Goal: Transaction & Acquisition: Purchase product/service

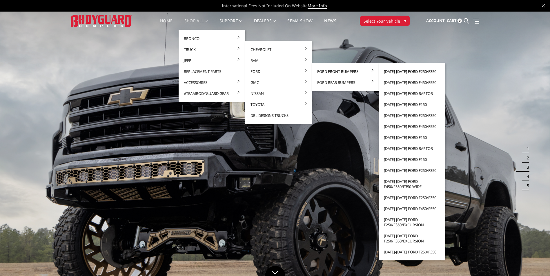
click at [413, 70] on link "[DATE]-[DATE] Ford F250/F350" at bounding box center [412, 71] width 62 height 11
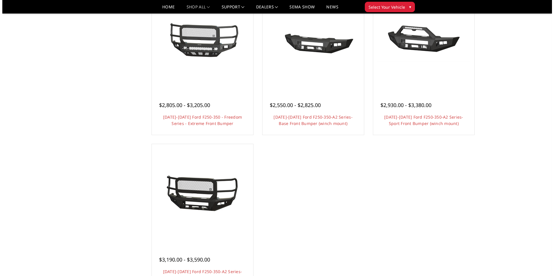
scroll to position [377, 0]
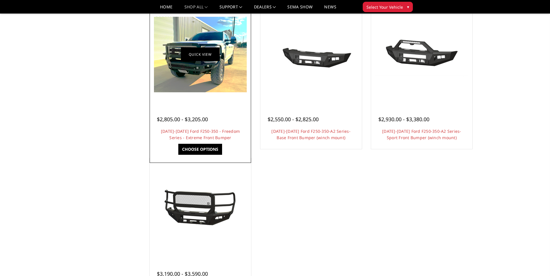
click at [198, 56] on link "Quick view" at bounding box center [200, 55] width 39 height 14
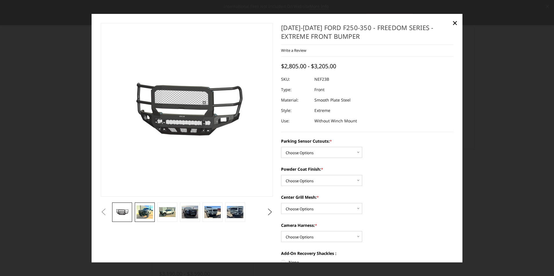
click at [147, 215] on img at bounding box center [144, 212] width 16 height 13
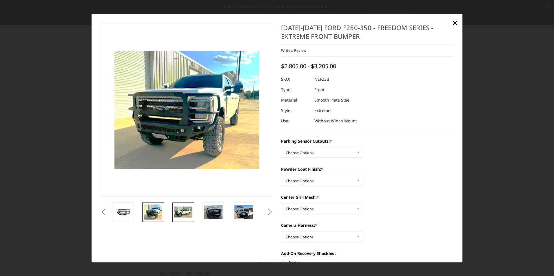
click at [185, 213] on img at bounding box center [183, 212] width 18 height 11
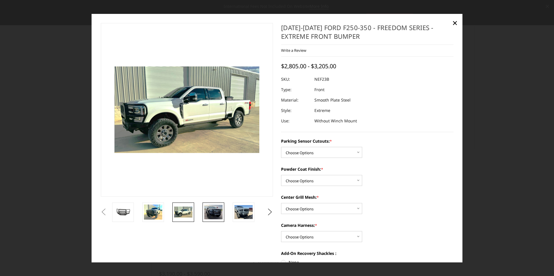
click at [215, 220] on link at bounding box center [214, 212] width 22 height 19
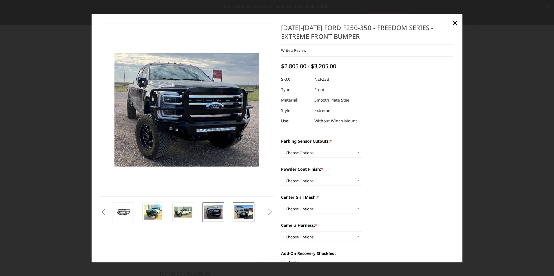
click at [248, 214] on img at bounding box center [243, 212] width 18 height 14
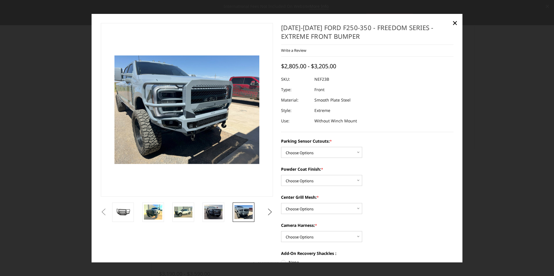
click at [269, 209] on button "Next" at bounding box center [270, 212] width 9 height 9
click at [251, 209] on img at bounding box center [243, 212] width 18 height 14
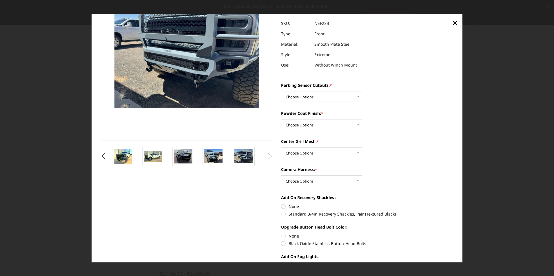
scroll to position [30, 0]
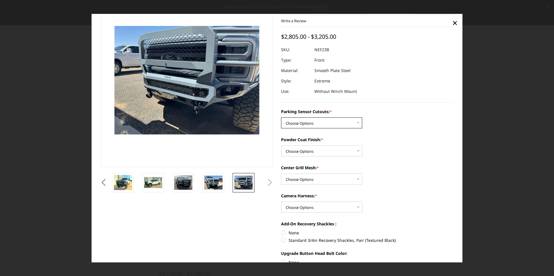
click at [357, 123] on select "Choose Options No - Without Parking Sensor Cutouts Yes - With Parking Sensor Cu…" at bounding box center [321, 123] width 81 height 11
select select "2583"
click at [281, 118] on select "Choose Options No - Without Parking Sensor Cutouts Yes - With Parking Sensor Cu…" at bounding box center [321, 123] width 81 height 11
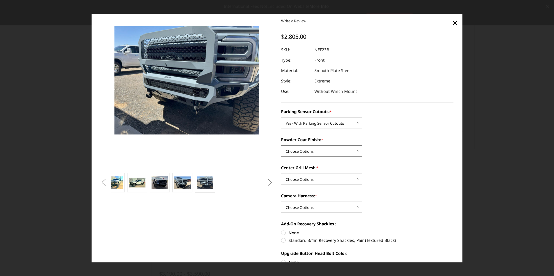
click at [313, 151] on select "Choose Options Bare Metal Textured Black Powder Coat" at bounding box center [321, 151] width 81 height 11
select select "2585"
click at [281, 146] on select "Choose Options Bare Metal Textured Black Powder Coat" at bounding box center [321, 151] width 81 height 11
click at [313, 178] on select "Choose Options With Center Grill Mesh Without Center Grill Mesh" at bounding box center [321, 179] width 81 height 11
select select "2586"
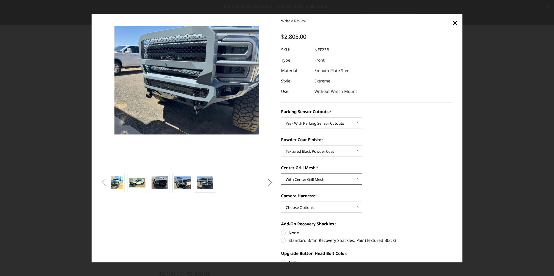
click at [281, 174] on select "Choose Options With Center Grill Mesh Without Center Grill Mesh" at bounding box center [321, 179] width 81 height 11
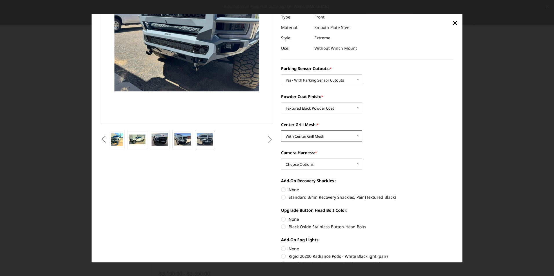
scroll to position [87, 0]
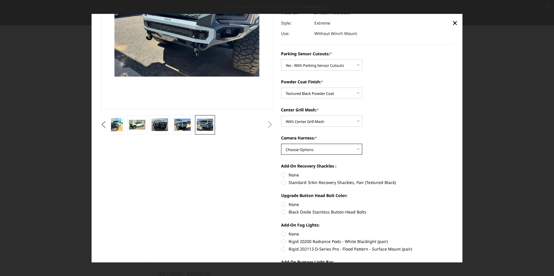
click at [304, 149] on select "Choose Options WITH Camera Harness WITHOUT Camera Harness" at bounding box center [321, 149] width 81 height 11
select select "2588"
click at [281, 144] on select "Choose Options WITH Camera Harness WITHOUT Camera Harness" at bounding box center [321, 149] width 81 height 11
click at [281, 175] on label "None" at bounding box center [367, 175] width 172 height 6
click at [281, 172] on input "None" at bounding box center [281, 172] width 0 height 0
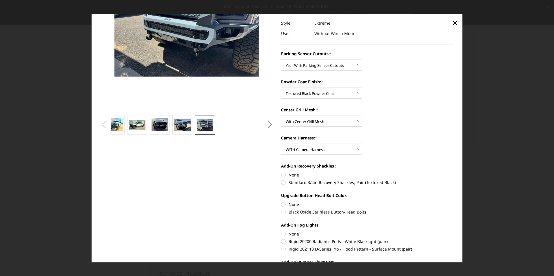
radio input "true"
click at [281, 213] on label "Black Oxide Stainless Button-Head Bolts" at bounding box center [367, 212] width 172 height 6
click at [453, 202] on input "Black Oxide Stainless Button-Head Bolts" at bounding box center [453, 202] width 0 height 0
radio input "true"
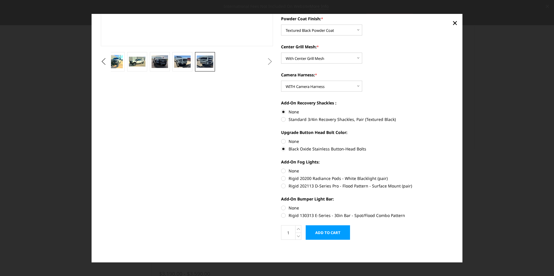
scroll to position [152, 0]
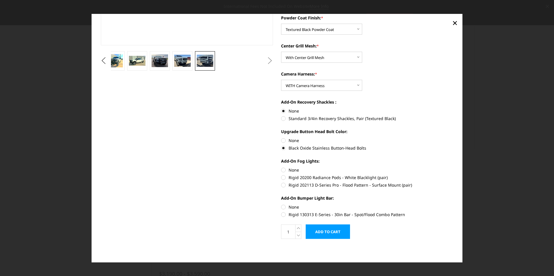
click at [282, 171] on label "None" at bounding box center [367, 170] width 172 height 6
click at [281, 167] on input "None" at bounding box center [281, 167] width 0 height 0
radio input "true"
click at [282, 205] on label "None" at bounding box center [367, 207] width 172 height 6
click at [281, 205] on input "None" at bounding box center [281, 204] width 0 height 0
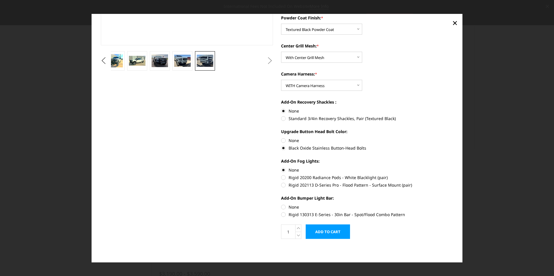
radio input "true"
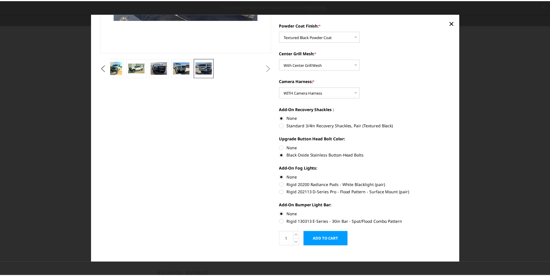
scroll to position [145, 0]
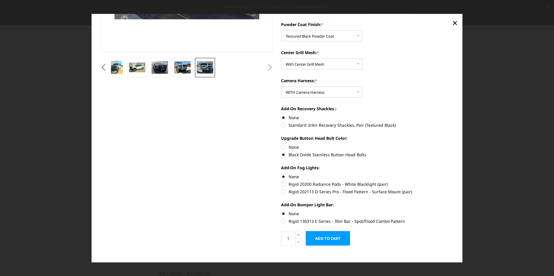
click at [331, 240] on input "Add to Cart" at bounding box center [328, 238] width 44 height 14
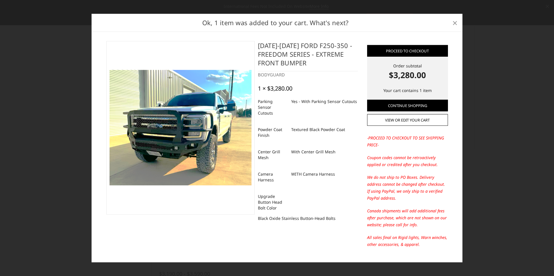
click at [453, 23] on span "×" at bounding box center [454, 22] width 5 height 12
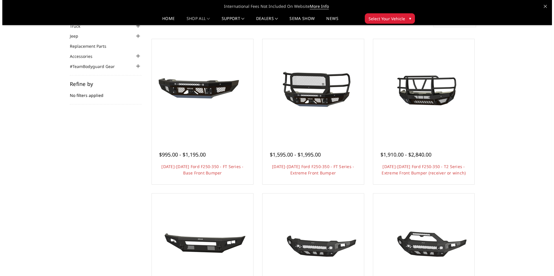
scroll to position [29, 0]
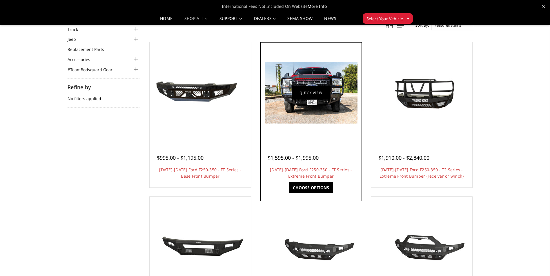
click at [311, 92] on link "Quick view" at bounding box center [310, 93] width 39 height 14
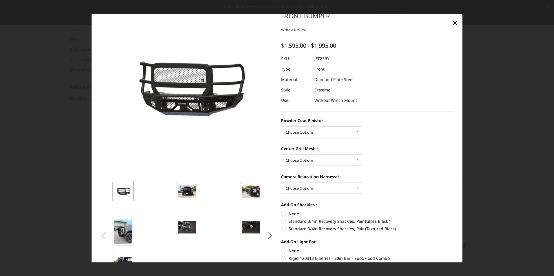
scroll to position [6, 0]
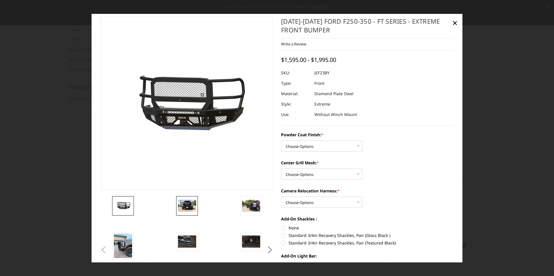
click at [187, 211] on img at bounding box center [187, 206] width 18 height 12
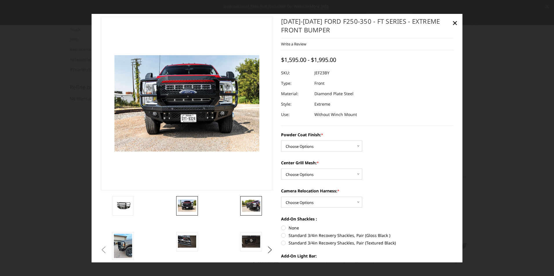
click at [253, 203] on img at bounding box center [251, 206] width 18 height 12
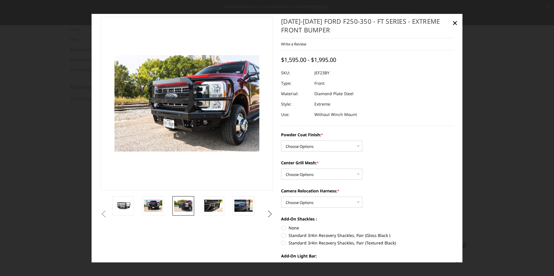
click at [267, 213] on button "Next" at bounding box center [270, 214] width 9 height 9
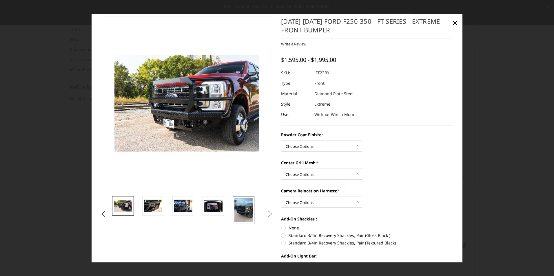
click at [242, 211] on img at bounding box center [243, 210] width 18 height 24
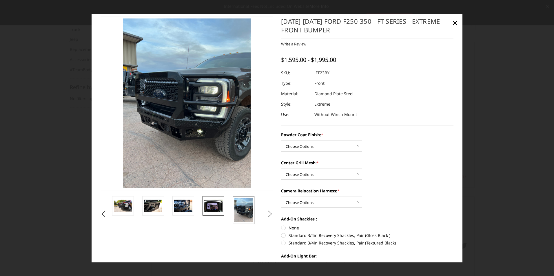
click at [222, 204] on img at bounding box center [213, 206] width 18 height 12
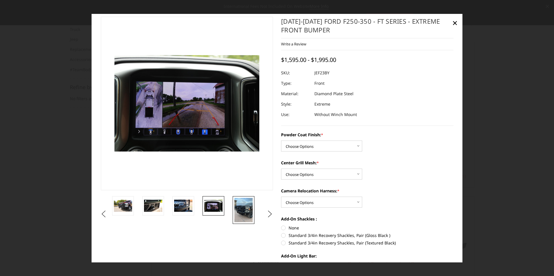
drag, startPoint x: 236, startPoint y: 208, endPoint x: 246, endPoint y: 211, distance: 10.5
click at [236, 208] on img at bounding box center [243, 210] width 18 height 24
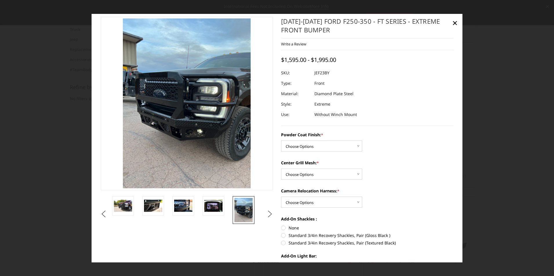
click at [269, 215] on button "Next" at bounding box center [270, 214] width 9 height 9
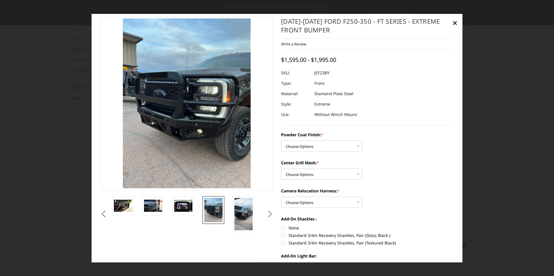
click at [269, 215] on button "Next" at bounding box center [270, 214] width 9 height 9
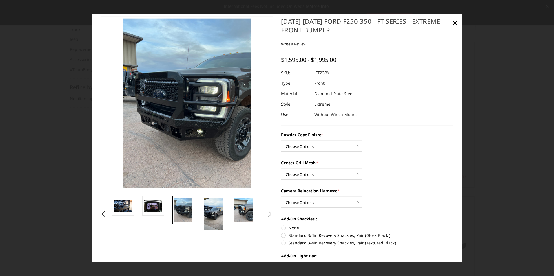
click at [268, 215] on button "Next" at bounding box center [270, 214] width 9 height 9
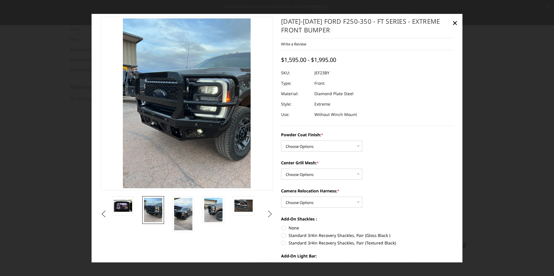
click at [268, 215] on button "Next" at bounding box center [270, 214] width 9 height 9
click at [268, 216] on button "Next" at bounding box center [270, 214] width 9 height 9
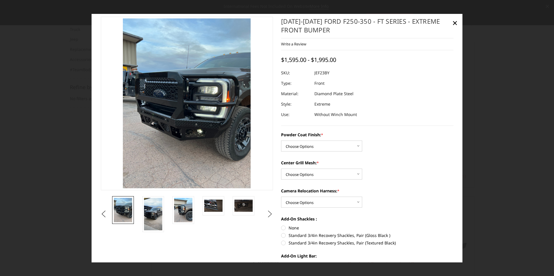
click at [267, 217] on button "Next" at bounding box center [270, 214] width 9 height 9
click at [152, 219] on img at bounding box center [153, 214] width 18 height 32
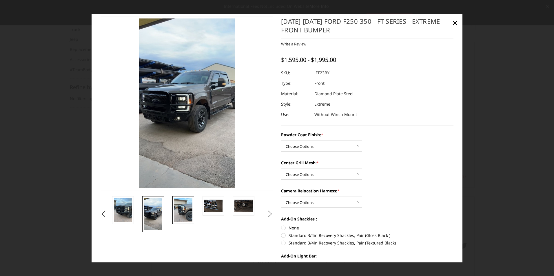
click at [188, 214] on img at bounding box center [183, 210] width 18 height 24
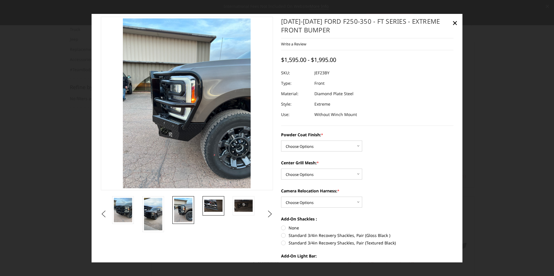
click at [209, 210] on img at bounding box center [213, 206] width 18 height 12
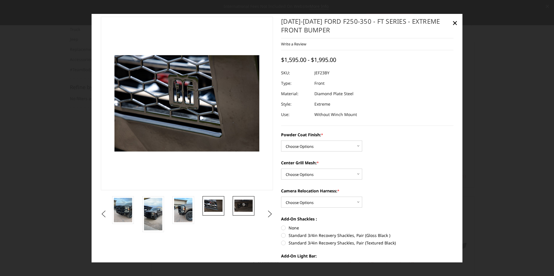
click at [245, 209] on img at bounding box center [243, 206] width 18 height 12
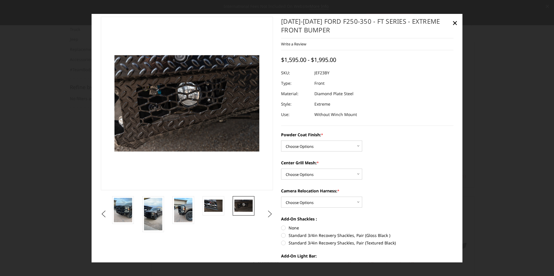
click at [271, 215] on button "Next" at bounding box center [270, 214] width 9 height 9
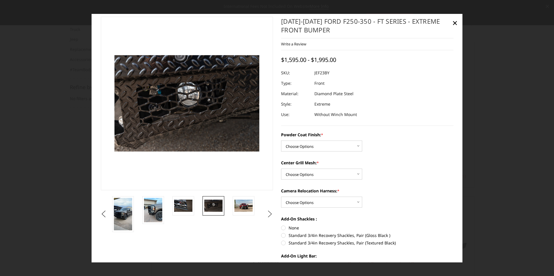
click at [271, 215] on button "Next" at bounding box center [270, 214] width 9 height 9
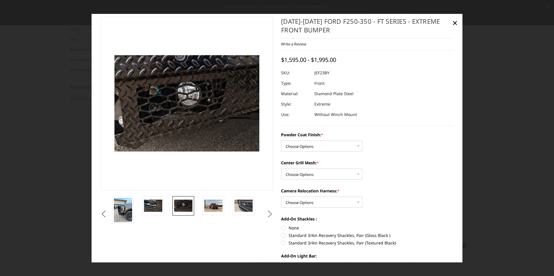
click at [271, 214] on button "Next" at bounding box center [270, 214] width 9 height 9
click at [271, 215] on button "Next" at bounding box center [270, 214] width 9 height 9
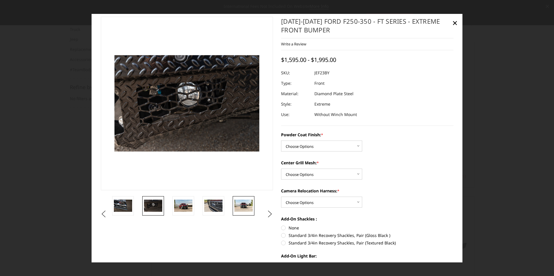
click at [247, 206] on img at bounding box center [243, 206] width 18 height 12
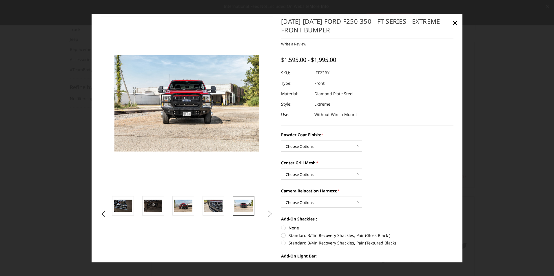
click at [268, 215] on button "Next" at bounding box center [270, 214] width 9 height 9
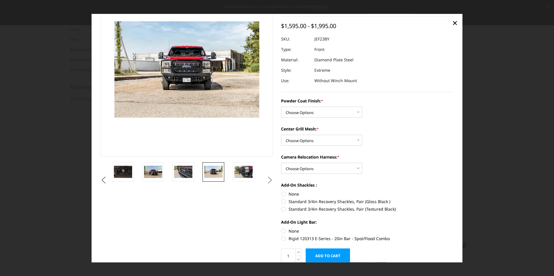
scroll to position [0, 0]
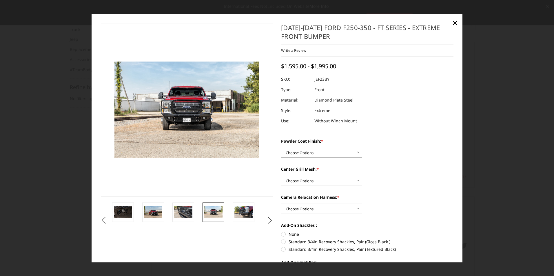
click at [332, 153] on select "Choose Options Bare Metal Gloss Black Powder Coat Textured Black Powder Coat" at bounding box center [321, 152] width 81 height 11
select select "3264"
click at [281, 147] on select "Choose Options Bare Metal Gloss Black Powder Coat Textured Black Powder Coat" at bounding box center [321, 152] width 81 height 11
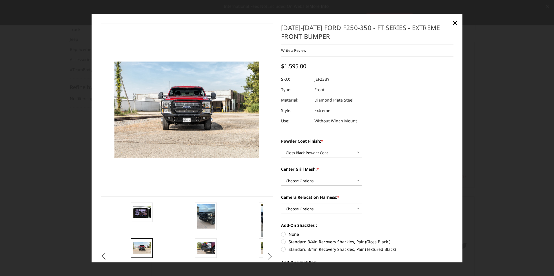
click at [324, 182] on select "Choose Options WITH Expanded Metal in Center Grill WITHOUT Expanded Metal in Ce…" at bounding box center [321, 180] width 81 height 11
select select "3266"
click at [281, 175] on select "Choose Options WITH Expanded Metal in Center Grill WITHOUT Expanded Metal in Ce…" at bounding box center [321, 180] width 81 height 11
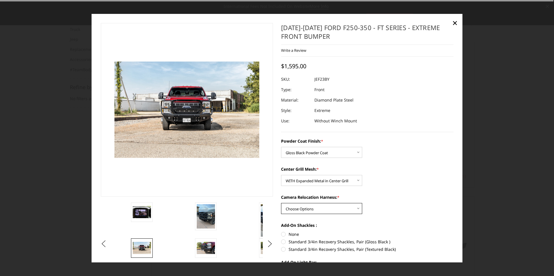
click at [318, 210] on select "Choose Options WITH Camera Relocation Harness WITHOUT Camera Relocation Harness" at bounding box center [321, 208] width 81 height 11
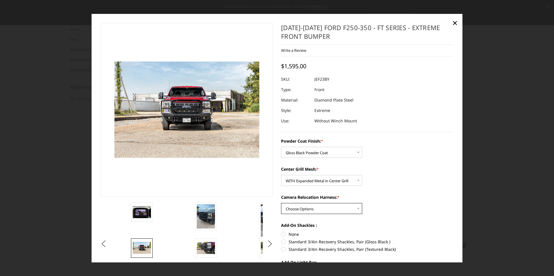
select select "3268"
click at [281, 203] on select "Choose Options WITH Camera Relocation Harness WITHOUT Camera Relocation Harness" at bounding box center [321, 208] width 81 height 11
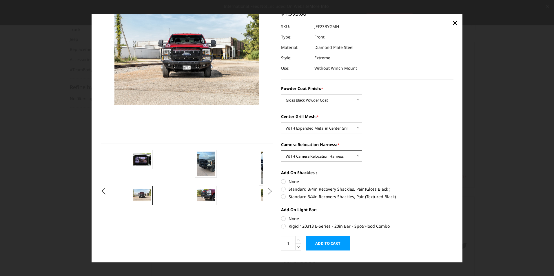
scroll to position [58, 0]
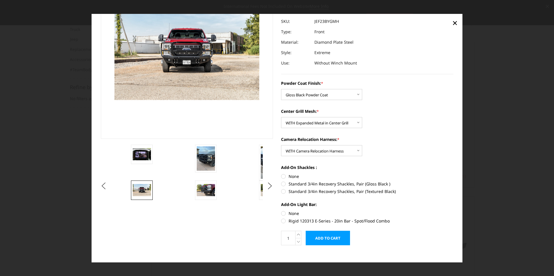
click at [282, 177] on label "None" at bounding box center [367, 177] width 172 height 6
click at [281, 174] on input "None" at bounding box center [281, 174] width 0 height 0
radio input "true"
drag, startPoint x: 281, startPoint y: 212, endPoint x: 291, endPoint y: 224, distance: 15.8
click at [281, 213] on label "None" at bounding box center [367, 214] width 172 height 6
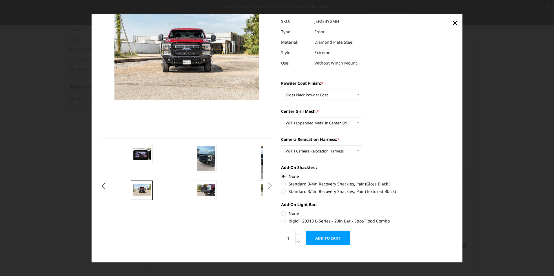
click at [281, 211] on input "None" at bounding box center [281, 211] width 0 height 0
radio input "true"
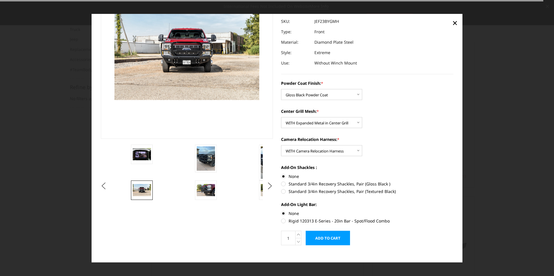
click at [315, 236] on input "Add to Cart" at bounding box center [328, 238] width 44 height 14
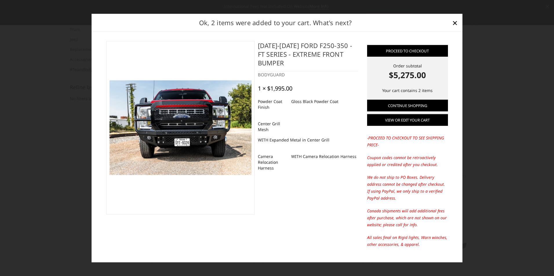
click at [384, 122] on link "View or edit your cart" at bounding box center [407, 120] width 81 height 12
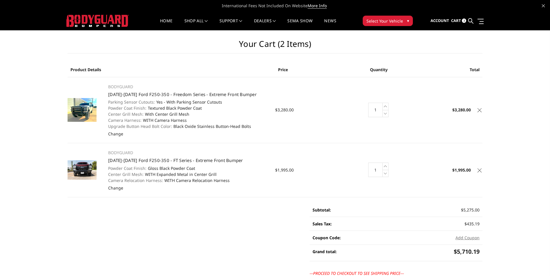
click at [479, 110] on icon at bounding box center [479, 110] width 4 height 4
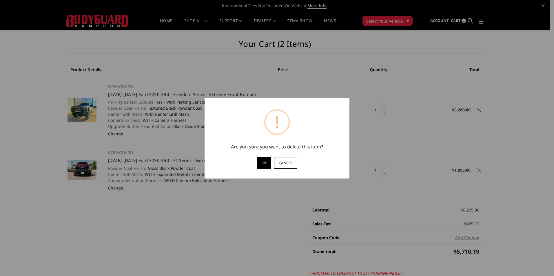
click at [262, 162] on button "OK" at bounding box center [264, 163] width 14 height 12
